Goal: Information Seeking & Learning: Learn about a topic

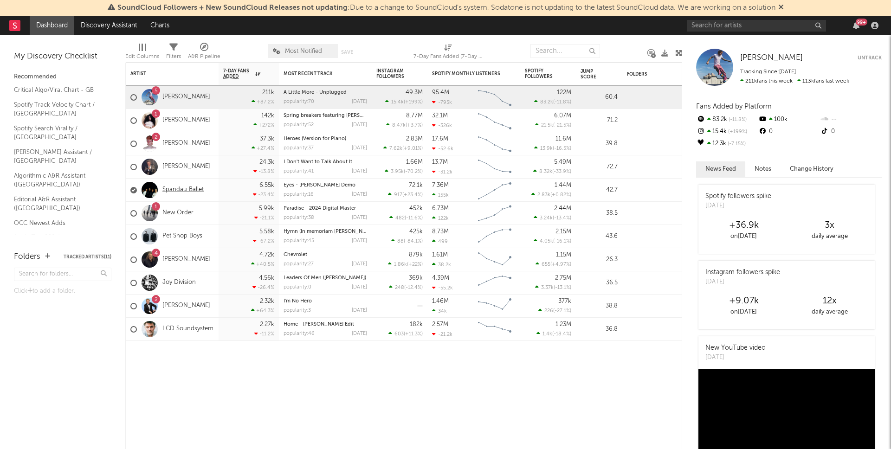
click at [190, 188] on link "Spandau Ballet" at bounding box center [182, 190] width 41 height 8
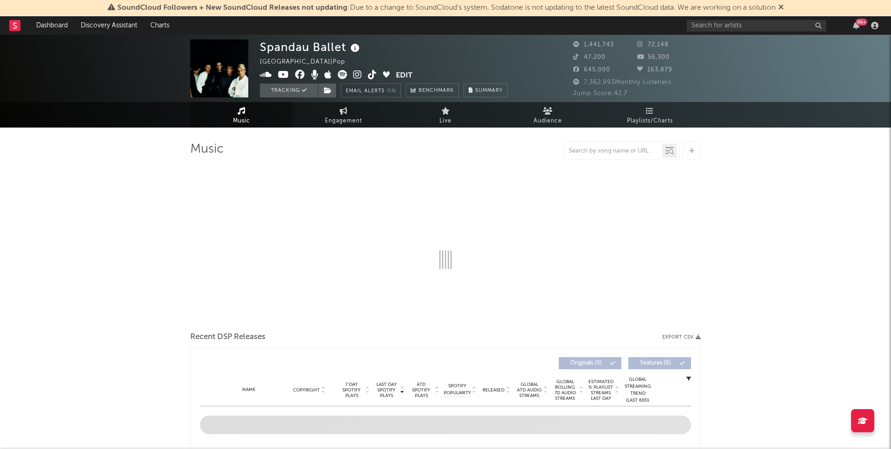
select select "6m"
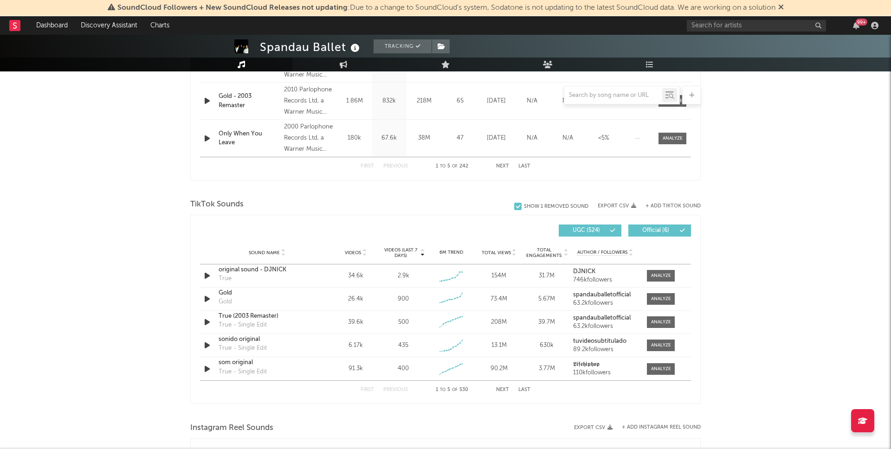
scroll to position [584, 0]
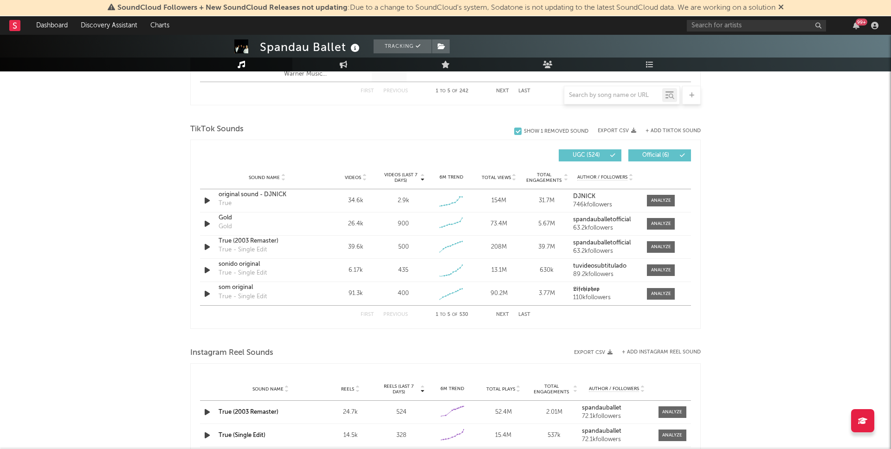
click at [502, 315] on button "Next" at bounding box center [502, 314] width 13 height 5
click at [230, 195] on div "original sound" at bounding box center [267, 194] width 97 height 9
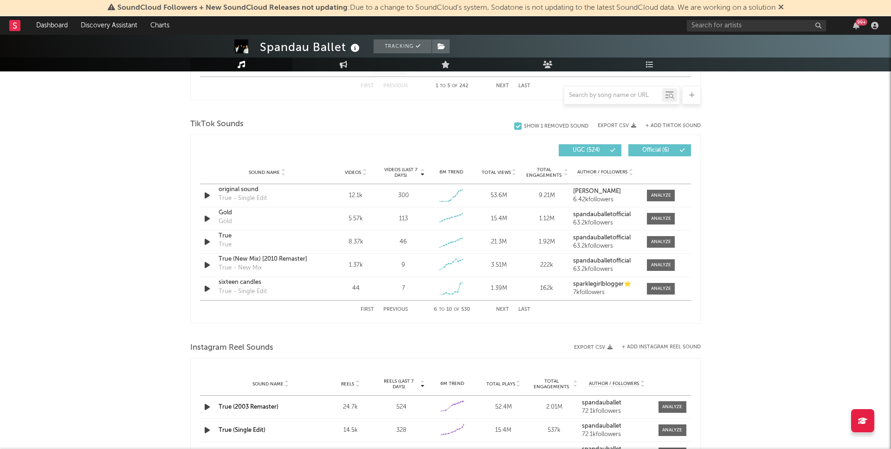
click at [681, 148] on icon at bounding box center [682, 151] width 6 height 6
click at [502, 309] on button "Next" at bounding box center [502, 309] width 13 height 5
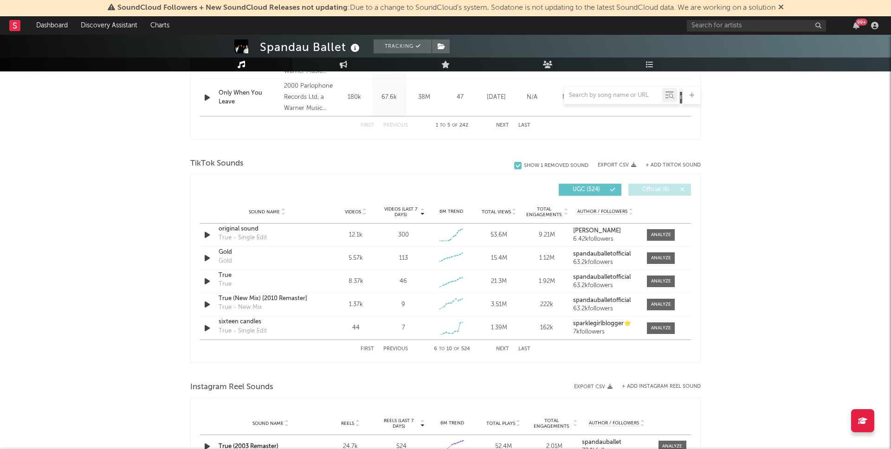
scroll to position [576, 0]
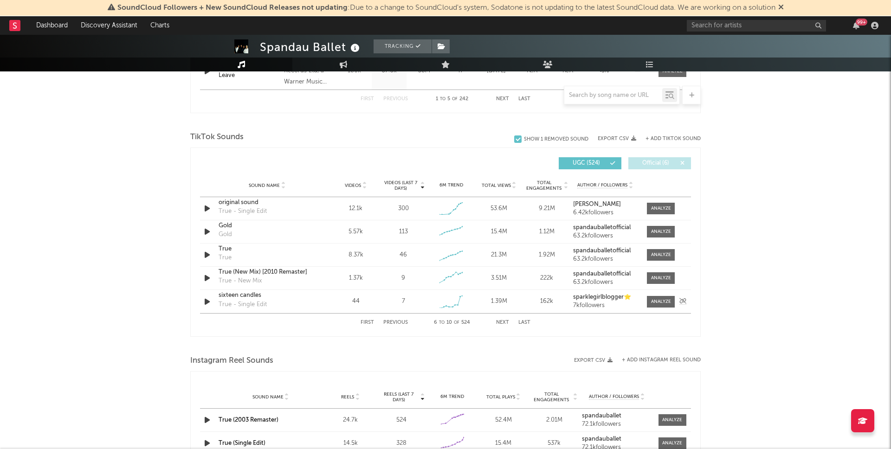
click at [228, 293] on div "sixteen candles" at bounding box center [267, 295] width 97 height 9
